Goal: Find contact information: Find contact information

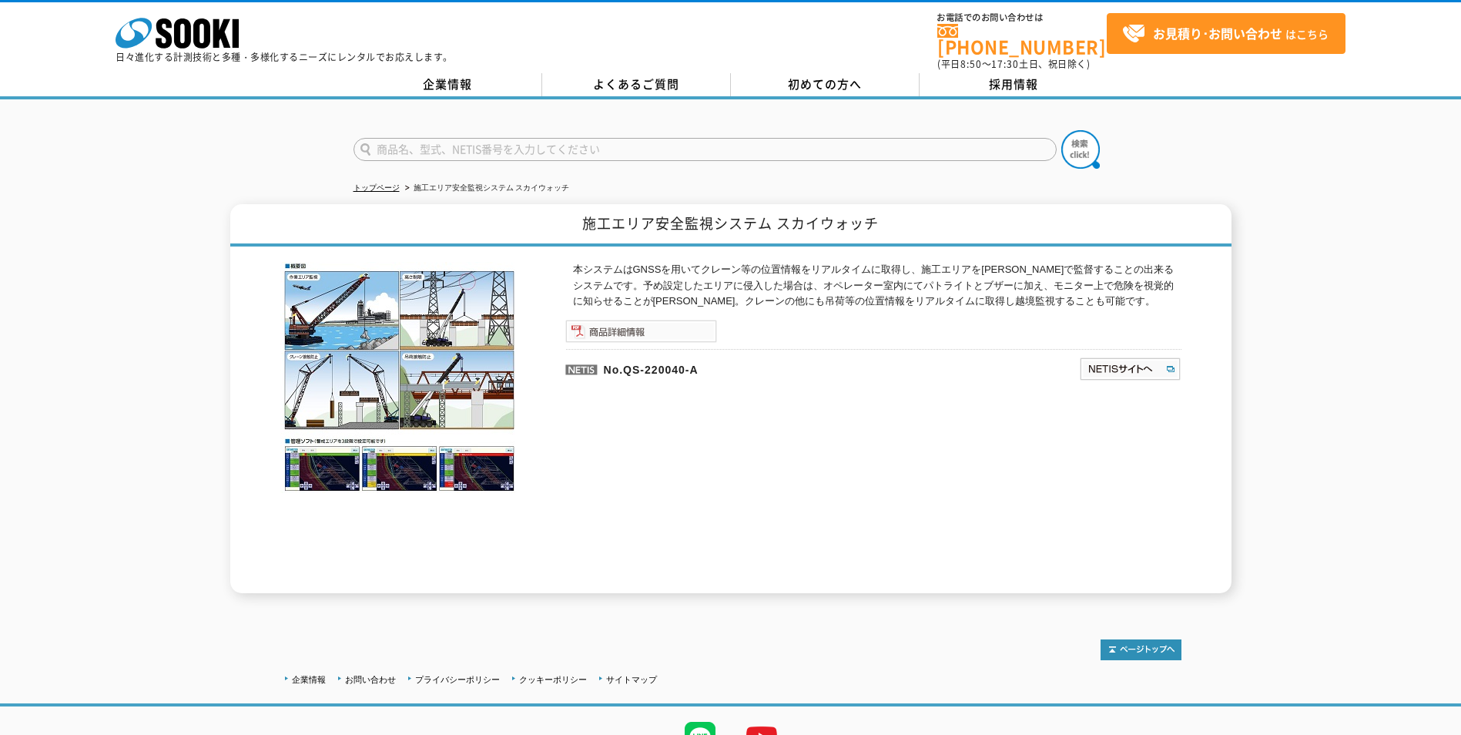
click at [680, 327] on img at bounding box center [641, 331] width 152 height 23
click at [393, 183] on link "トップページ" at bounding box center [377, 187] width 46 height 8
click at [1122, 362] on img at bounding box center [1130, 369] width 102 height 25
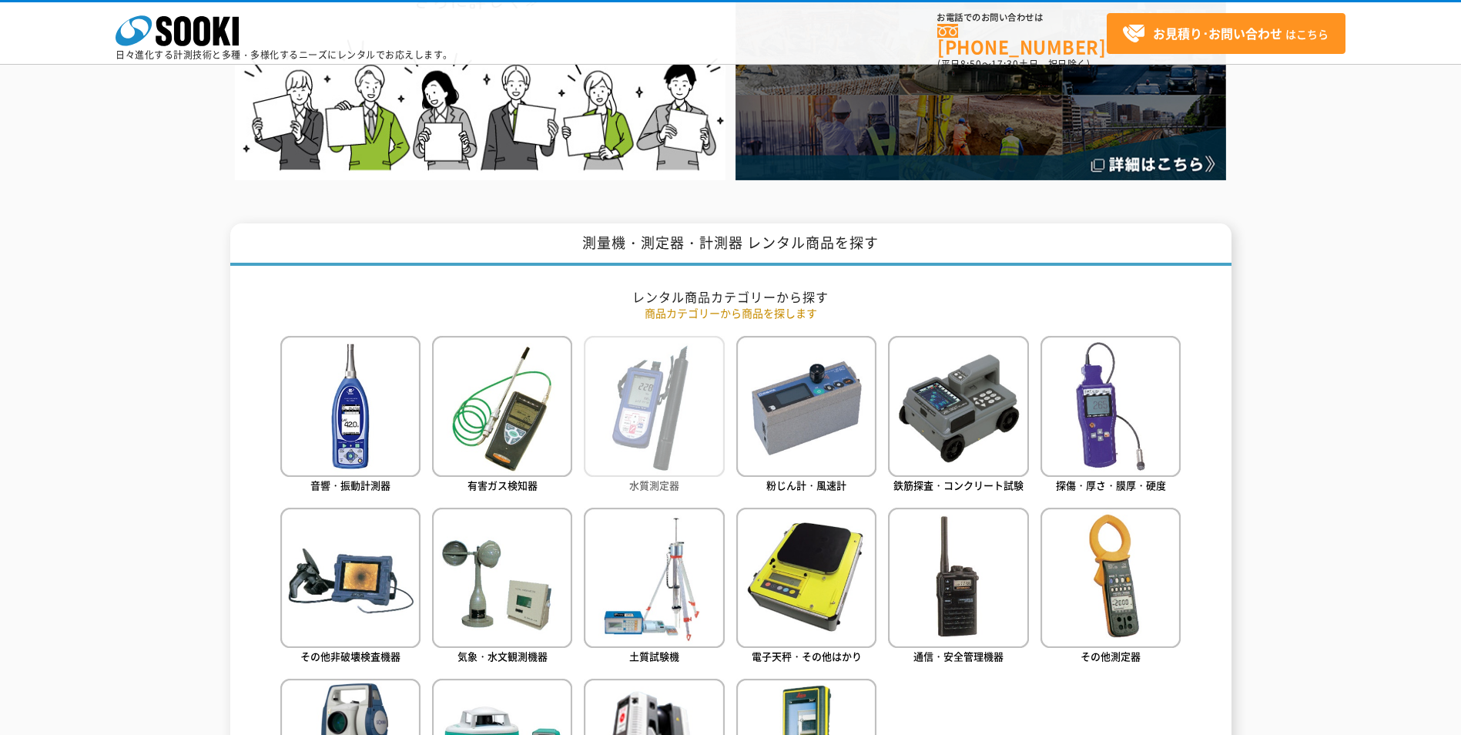
scroll to position [154, 0]
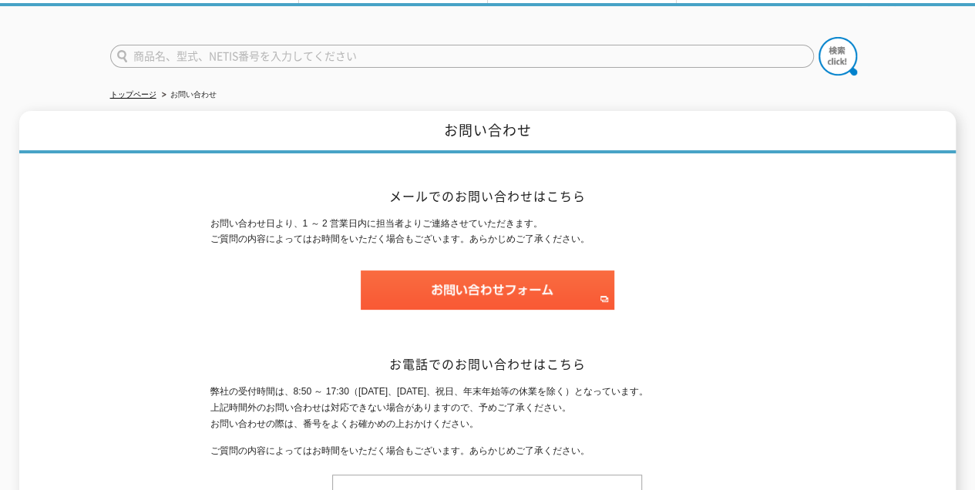
scroll to position [5, 0]
